Goal: Feedback & Contribution: Submit feedback/report problem

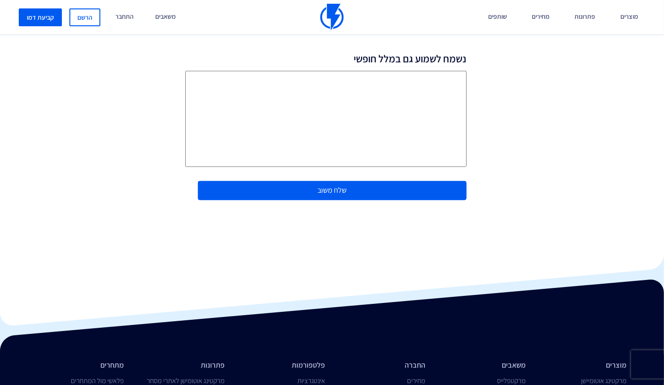
scroll to position [199, 0]
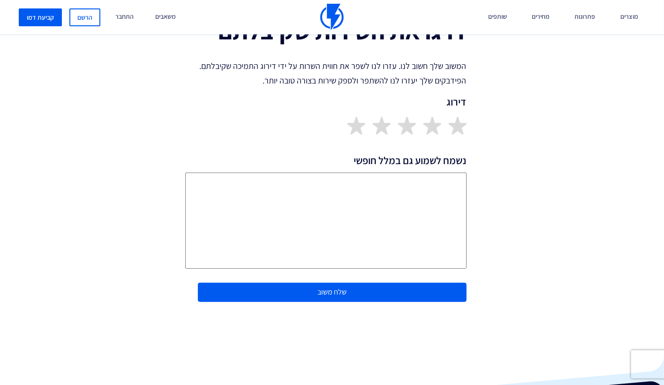
click at [445, 206] on textarea "נשמח לשמוע גם במלל חופשי" at bounding box center [325, 221] width 281 height 96
type textarea "בעיה מאוד מאוד גדולה שלא ניתן לקבל תמיכה טלפונית, מהיום הראשון שאנו איתכם-וחבל"
click at [327, 292] on button "שלח משוב" at bounding box center [332, 292] width 269 height 19
click at [462, 127] on img at bounding box center [457, 125] width 18 height 18
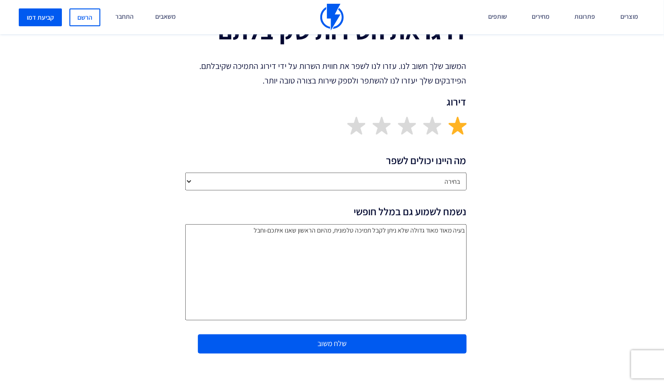
click at [347, 182] on select "בחירה שירותיות נציג/ה התמיכה זמן התגובה איכות הפתרון חסר פיצ’ר מבוקש ביצועי הפל…" at bounding box center [325, 182] width 281 height 18
click at [348, 182] on div "רוצים לשמוע עוד על פלאשי? הצוות שלנו יכול להדגים לכם את המערכת בהתאם לעסק ולמטר…" at bounding box center [332, 192] width 664 height 385
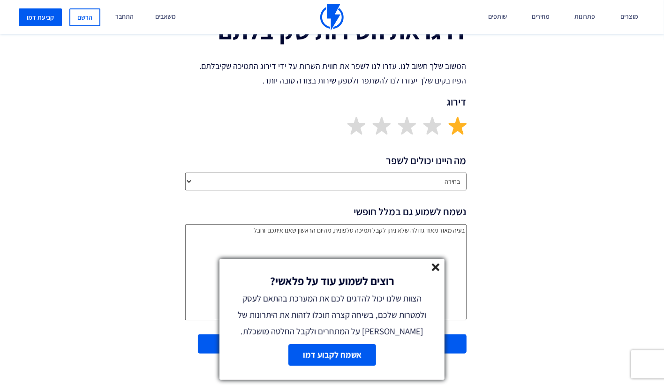
click at [435, 267] on line at bounding box center [436, 267] width 7 height 7
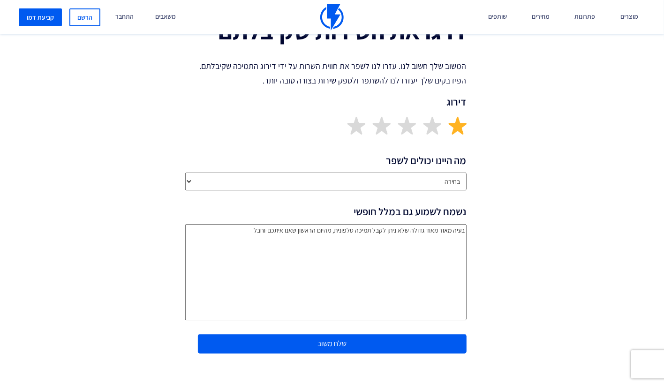
click at [188, 182] on select "בחירה שירותיות נציג/ה התמיכה זמן התגובה איכות הפתרון חסר פיצ’ר מבוקש ביצועי הפל…" at bounding box center [325, 182] width 281 height 18
select select "Other"
click at [185, 173] on select "בחירה שירותיות נציג/ה התמיכה זמן התגובה איכות הפתרון חסר פיצ’ר מבוקש ביצועי הפל…" at bounding box center [325, 182] width 281 height 18
click at [348, 342] on button "שלח משוב" at bounding box center [332, 343] width 269 height 19
